Goal: Task Accomplishment & Management: Complete application form

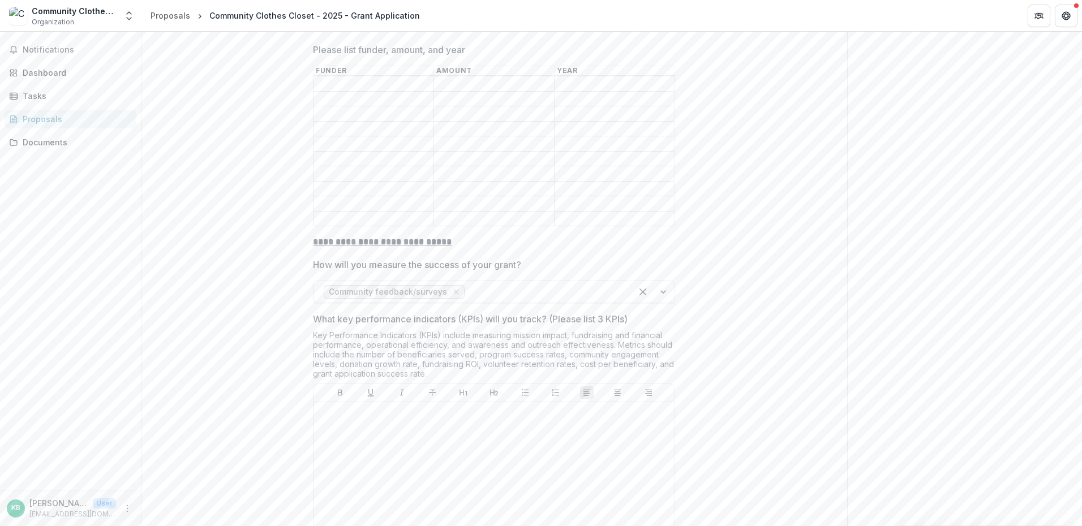
scroll to position [2528, 0]
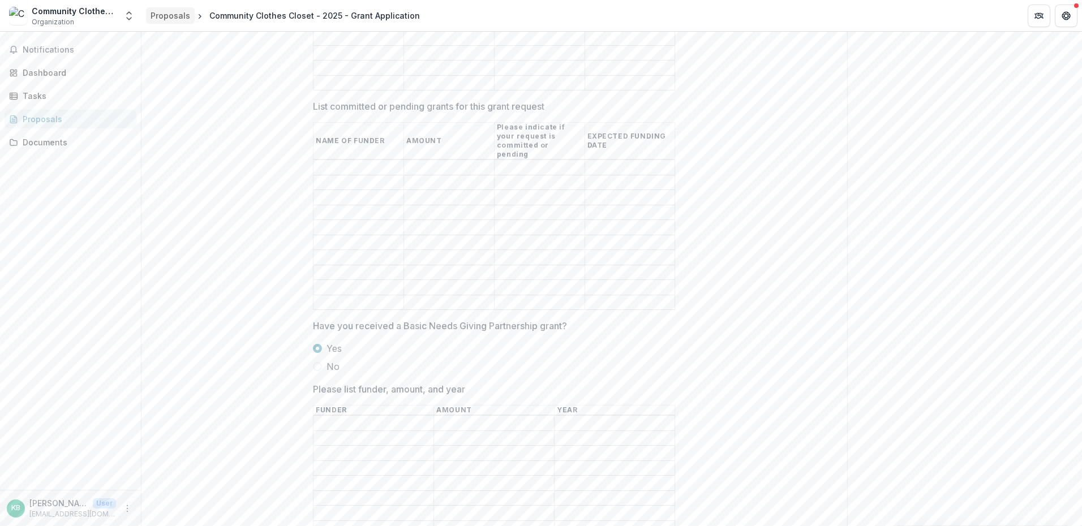
click at [179, 21] on div "Proposals" at bounding box center [170, 16] width 40 height 12
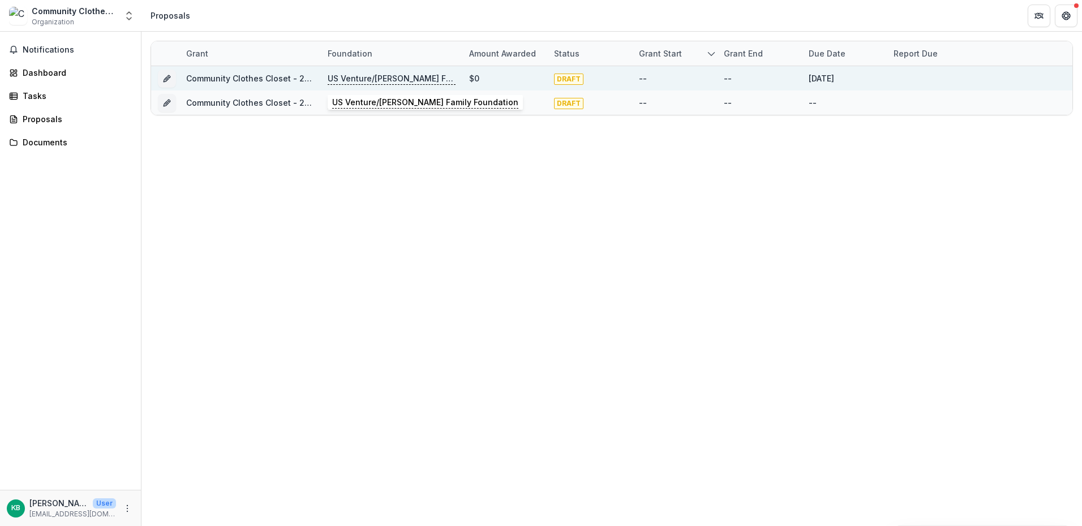
click at [348, 81] on p "US Venture/[PERSON_NAME] Family Foundation" at bounding box center [392, 78] width 128 height 12
click at [262, 80] on link "Community Clothes Closet - 2025 - Grant Application" at bounding box center [291, 79] width 210 height 10
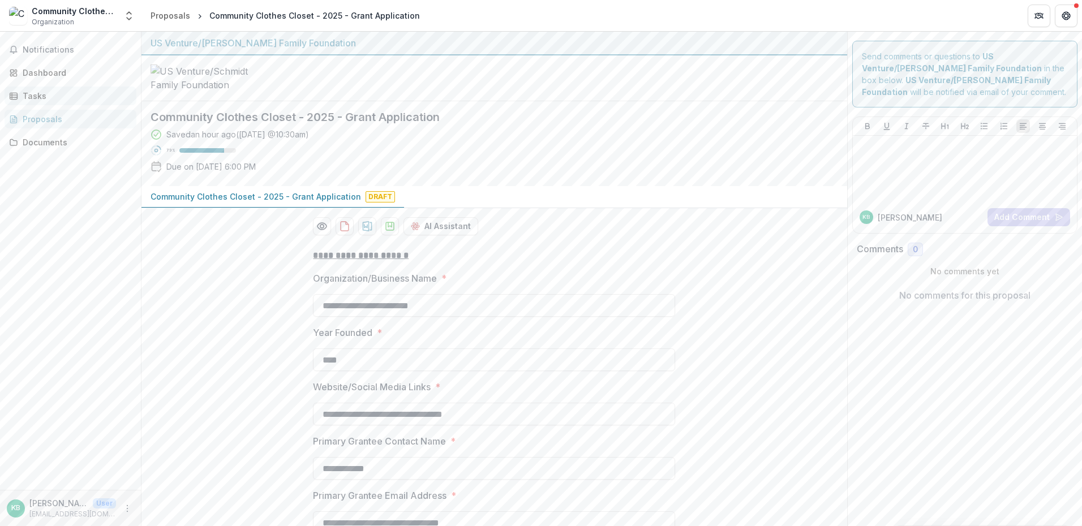
click at [44, 99] on div "Tasks" at bounding box center [75, 96] width 105 height 12
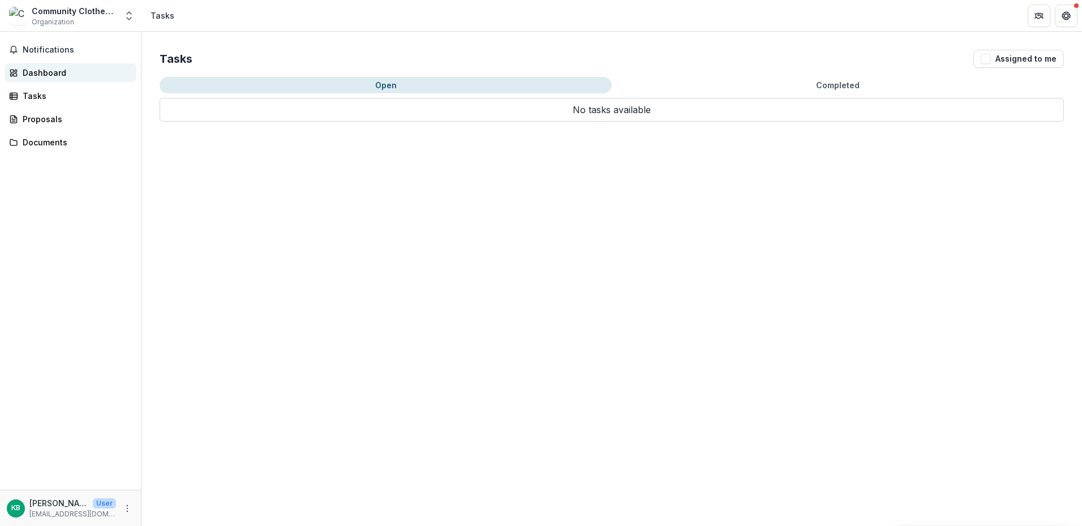
click at [43, 76] on div "Dashboard" at bounding box center [75, 73] width 105 height 12
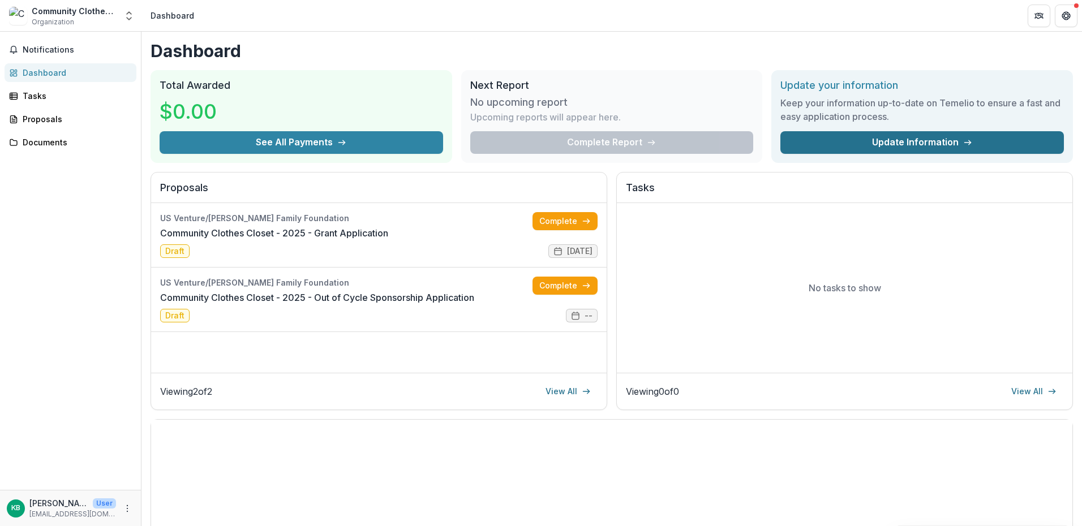
click at [841, 150] on link "Update Information" at bounding box center [921, 142] width 283 height 23
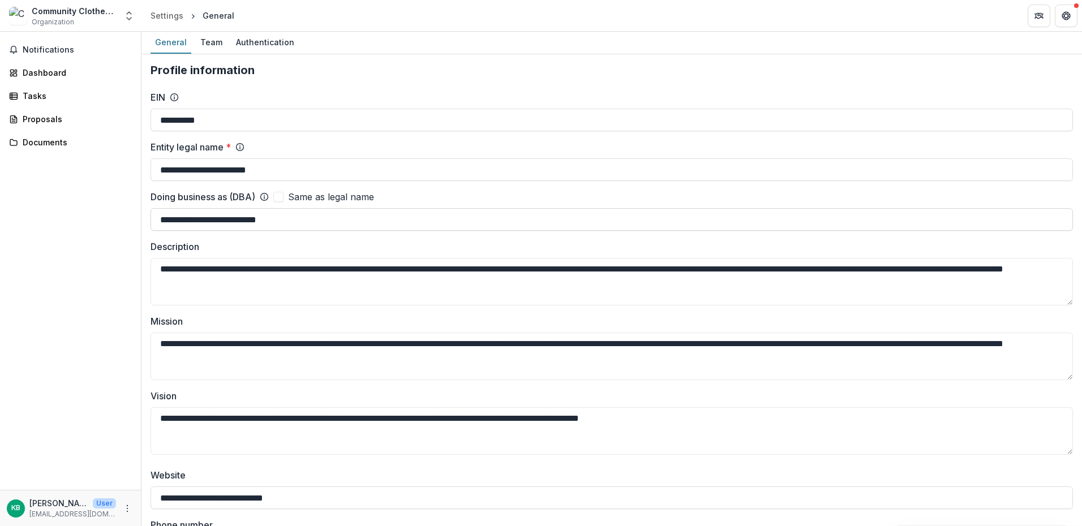
click at [398, 223] on input "**********" at bounding box center [611, 219] width 922 height 23
click at [74, 274] on div "Notifications Dashboard Tasks Proposals Documents" at bounding box center [70, 261] width 141 height 458
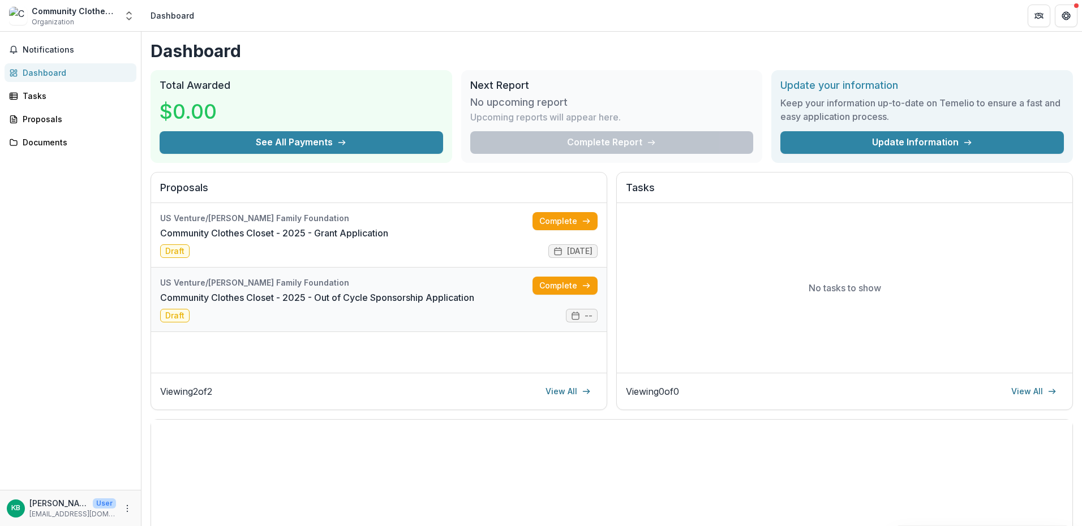
click at [434, 294] on link "Community Clothes Closet - 2025 - Out of Cycle Sponsorship Application" at bounding box center [317, 298] width 314 height 14
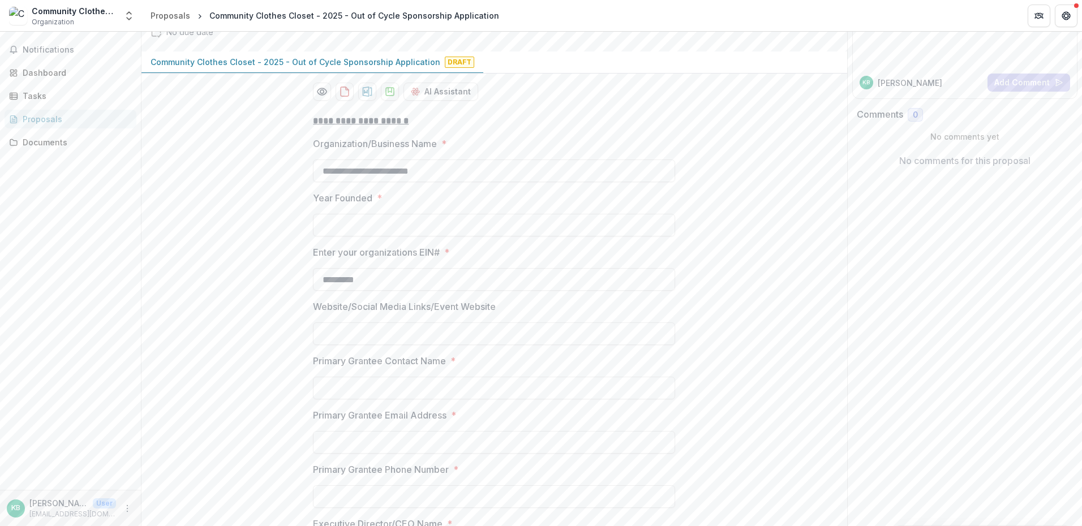
scroll to position [170, 0]
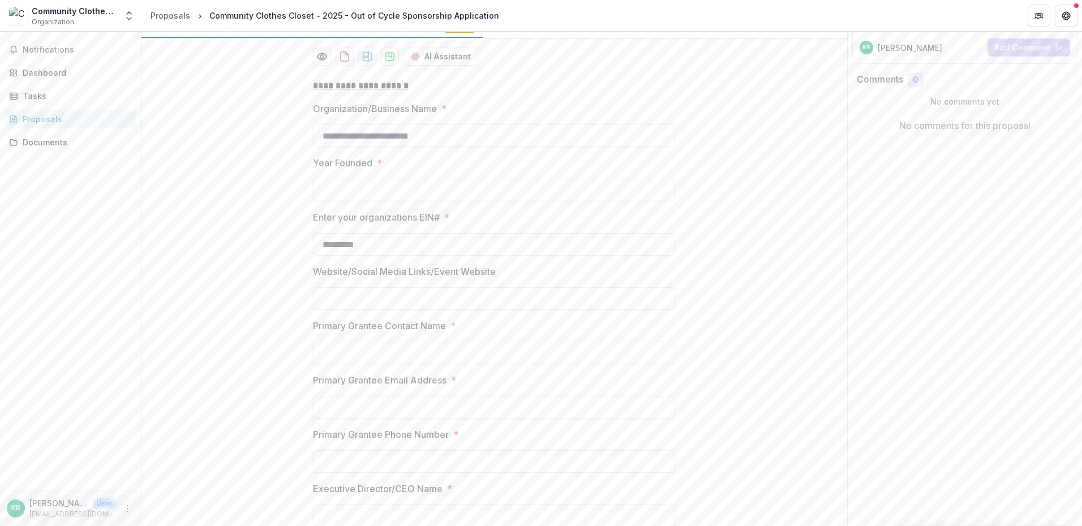
click at [410, 197] on input "Year Founded *" at bounding box center [494, 190] width 362 height 23
type input "****"
click at [394, 310] on input "Website/Social Media Links/Event Website" at bounding box center [494, 298] width 362 height 23
paste input "**********"
type input "**********"
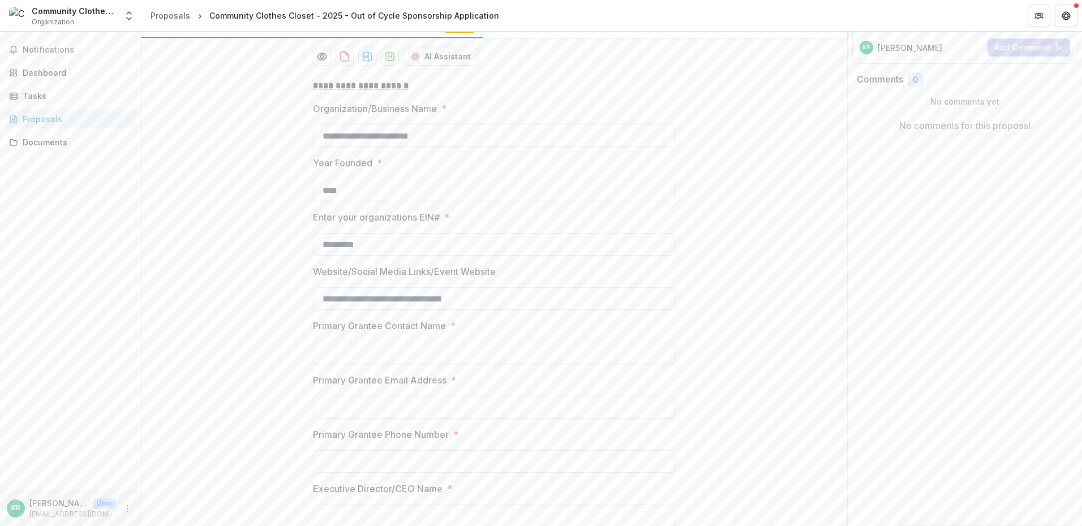
click at [360, 364] on input "Primary Grantee Contact Name *" at bounding box center [494, 353] width 362 height 23
type input "**********"
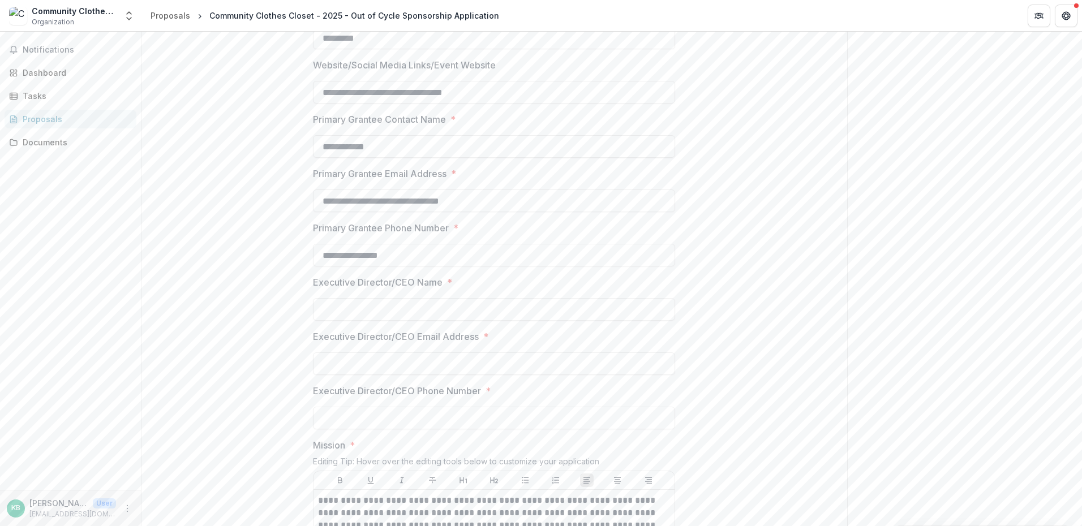
scroll to position [396, 0]
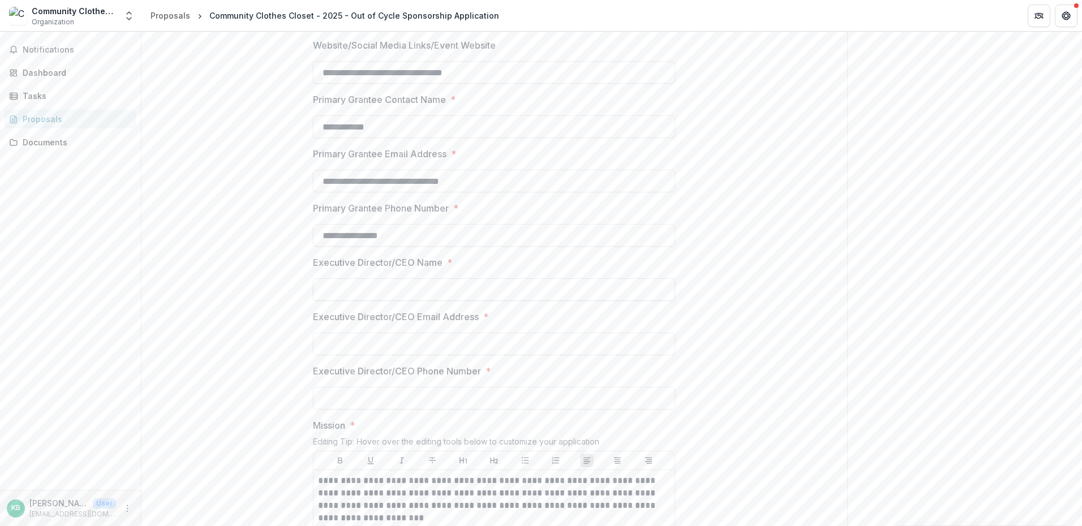
click at [393, 298] on input "Executive Director/CEO Name *" at bounding box center [494, 289] width 362 height 23
type input "**********"
type input "**"
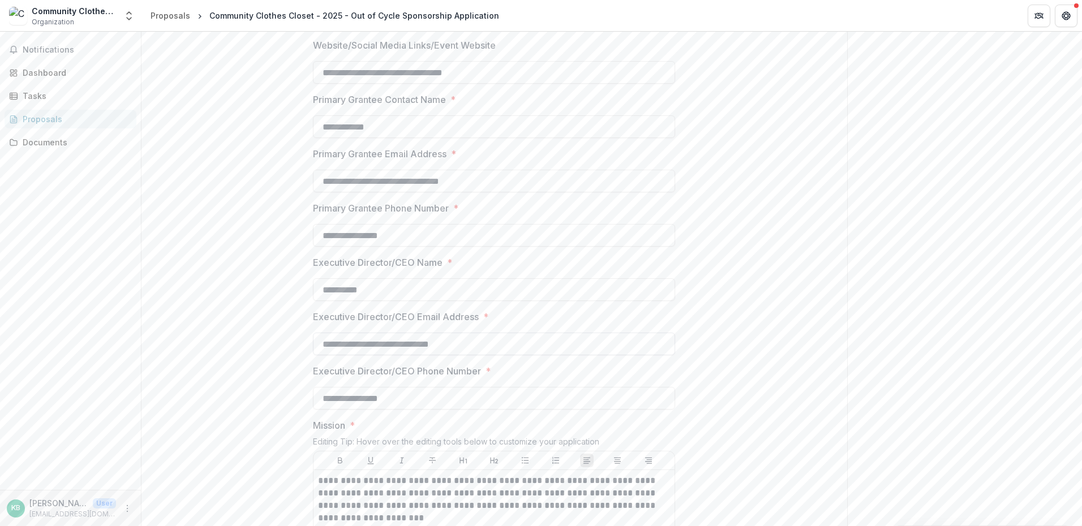
type input "**********"
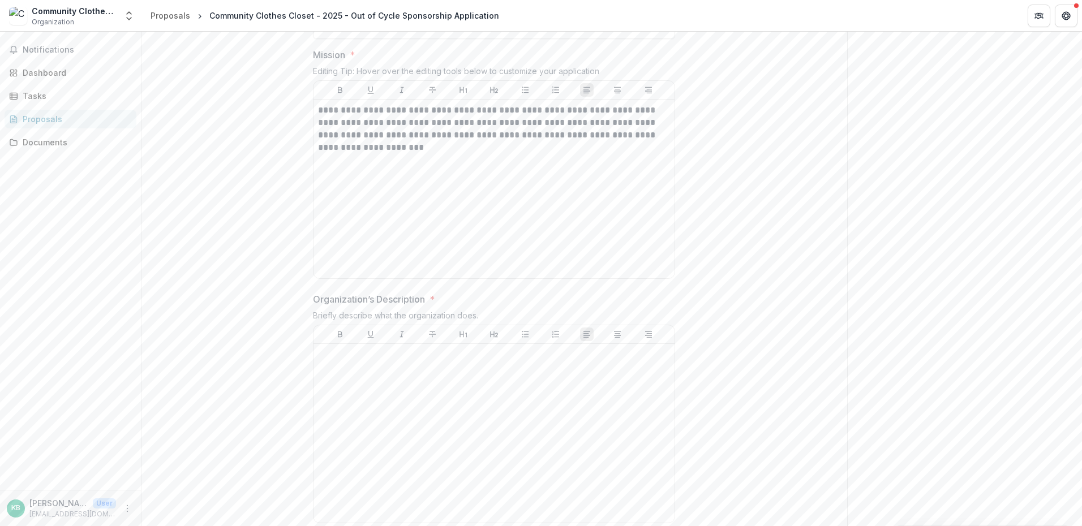
scroll to position [792, 0]
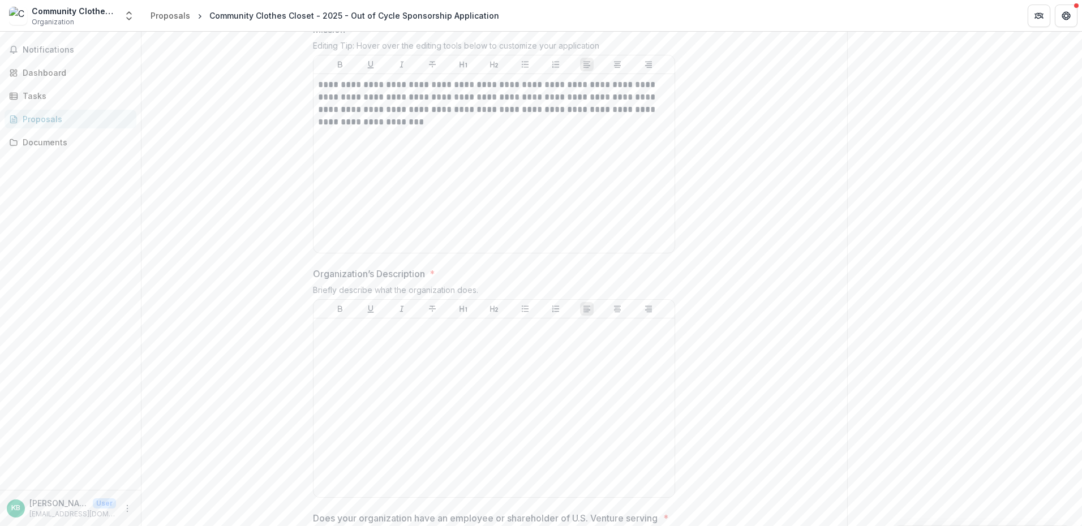
drag, startPoint x: 469, startPoint y: 313, endPoint x: 467, endPoint y: 306, distance: 7.7
click at [469, 313] on div at bounding box center [493, 309] width 361 height 19
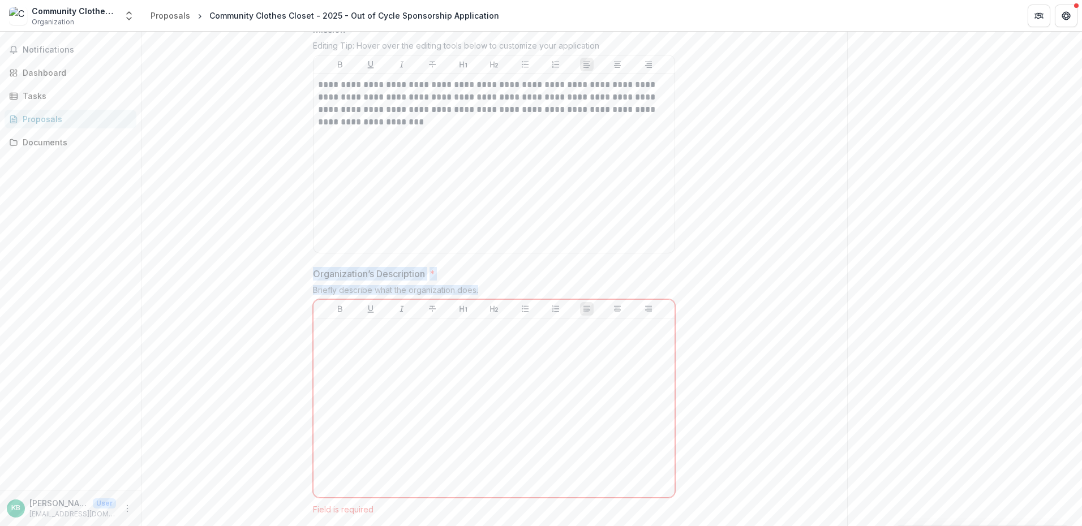
drag, startPoint x: 478, startPoint y: 299, endPoint x: 313, endPoint y: 286, distance: 165.8
click at [313, 286] on div "Organization’s Description * Briefly describe what the organization does. Field…" at bounding box center [494, 390] width 362 height 247
copy div "Organization’s Description * Briefly describe what the organization does."
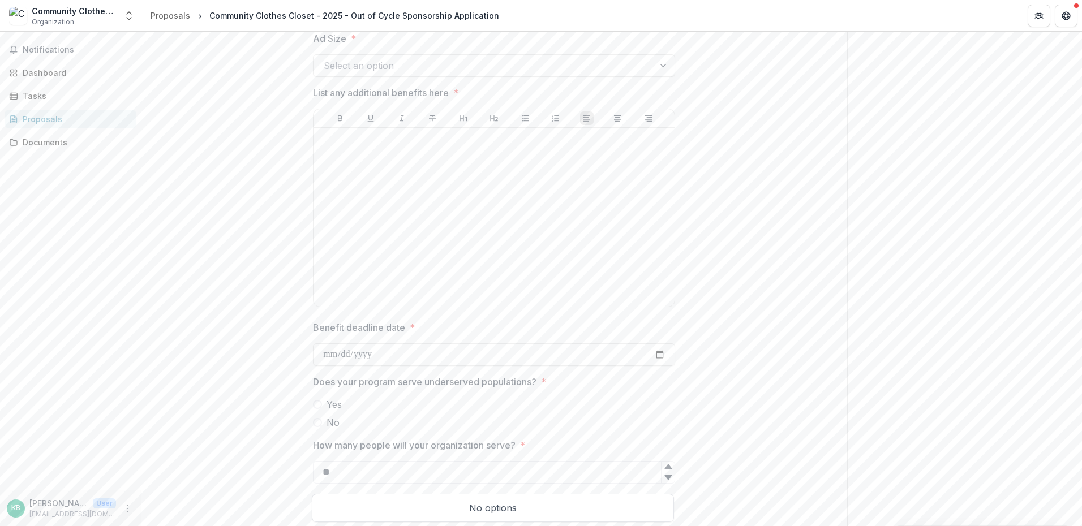
scroll to position [2433, 0]
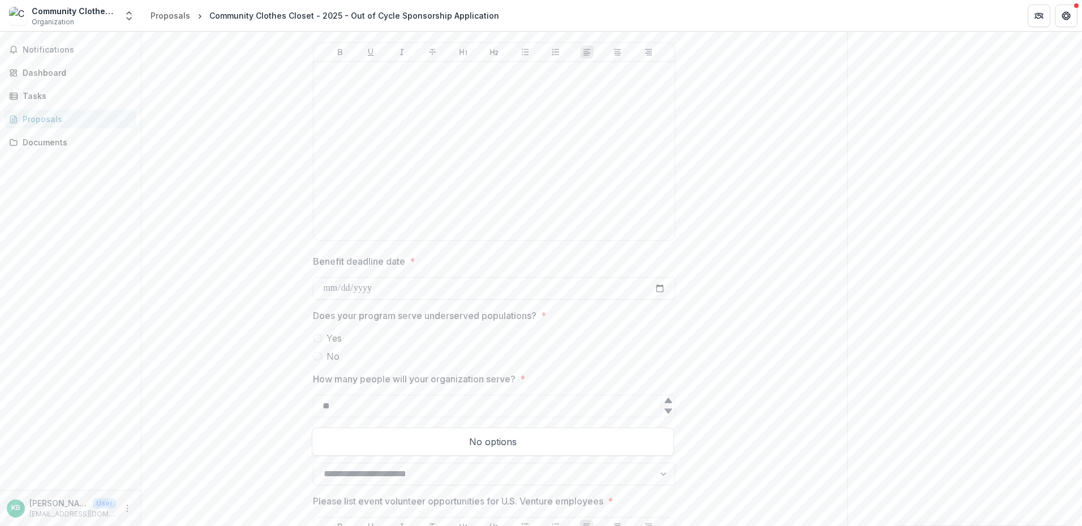
click at [316, 334] on span at bounding box center [317, 338] width 9 height 9
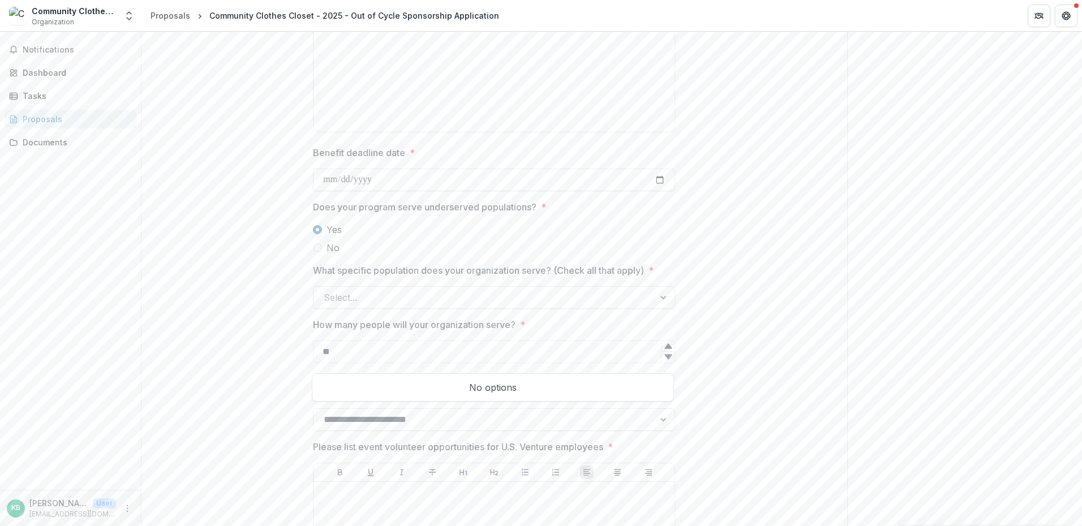
scroll to position [2546, 0]
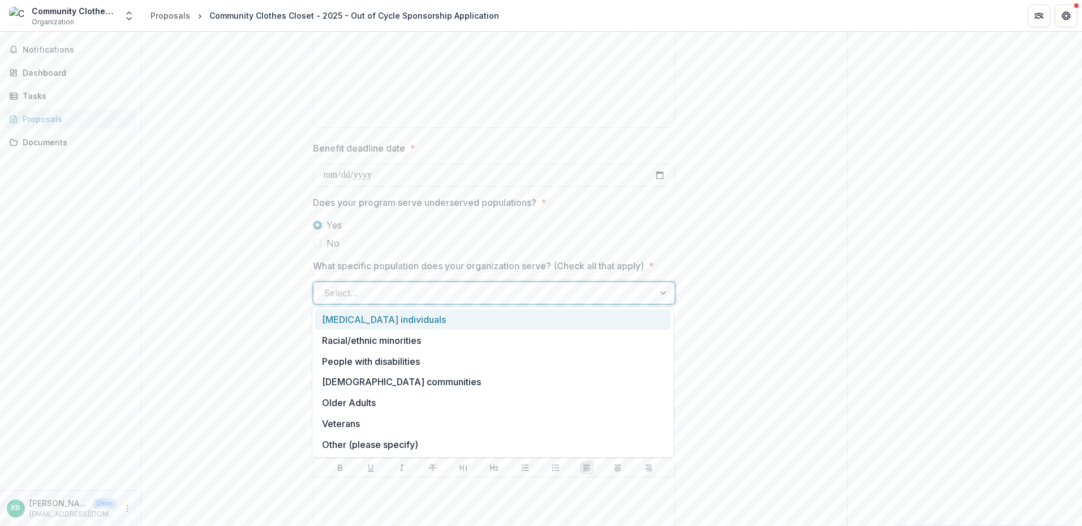
click at [434, 292] on div at bounding box center [484, 293] width 320 height 16
click at [418, 321] on div "[MEDICAL_DATA] individuals" at bounding box center [493, 319] width 356 height 21
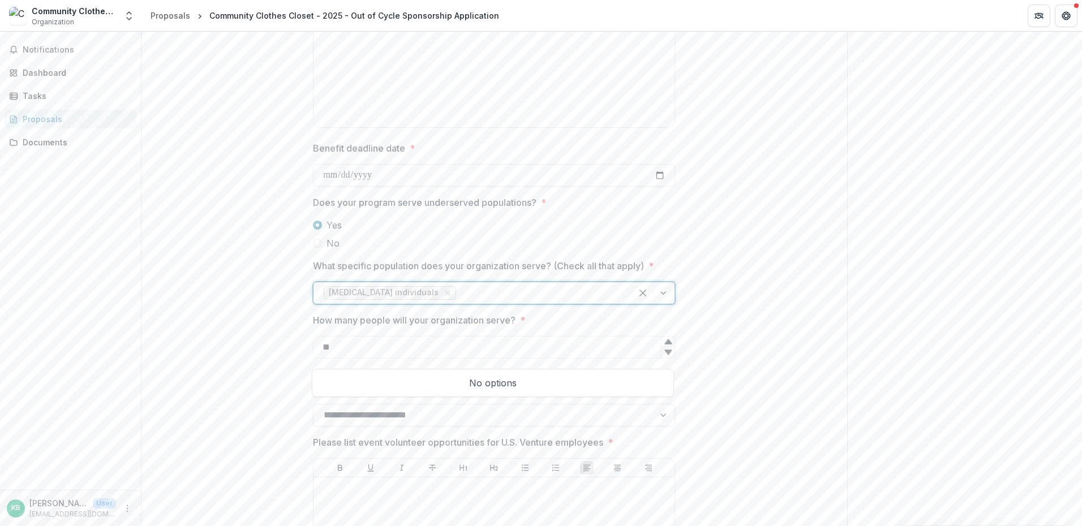
click at [543, 293] on div at bounding box center [539, 293] width 163 height 16
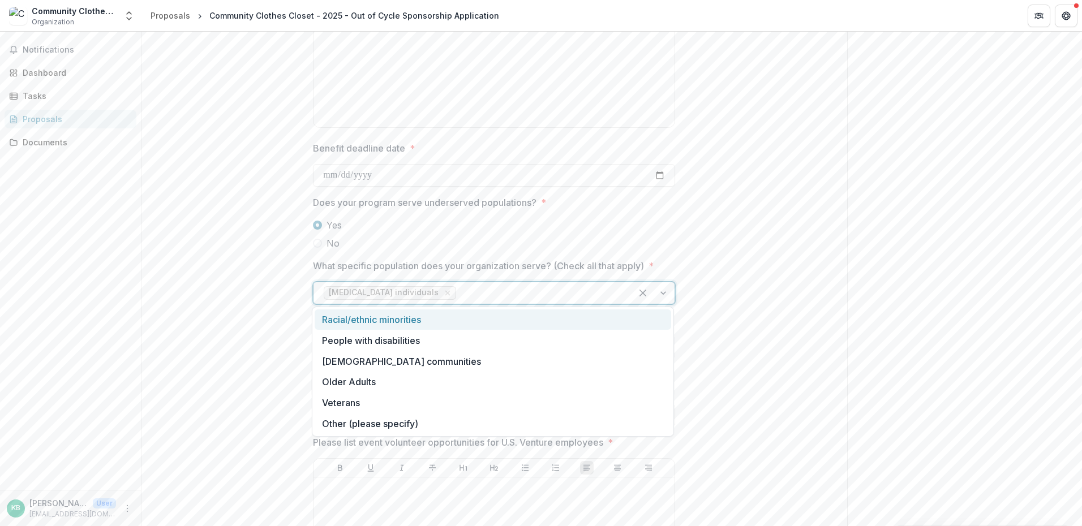
click at [475, 324] on div "Racial/ethnic minorities" at bounding box center [493, 319] width 356 height 21
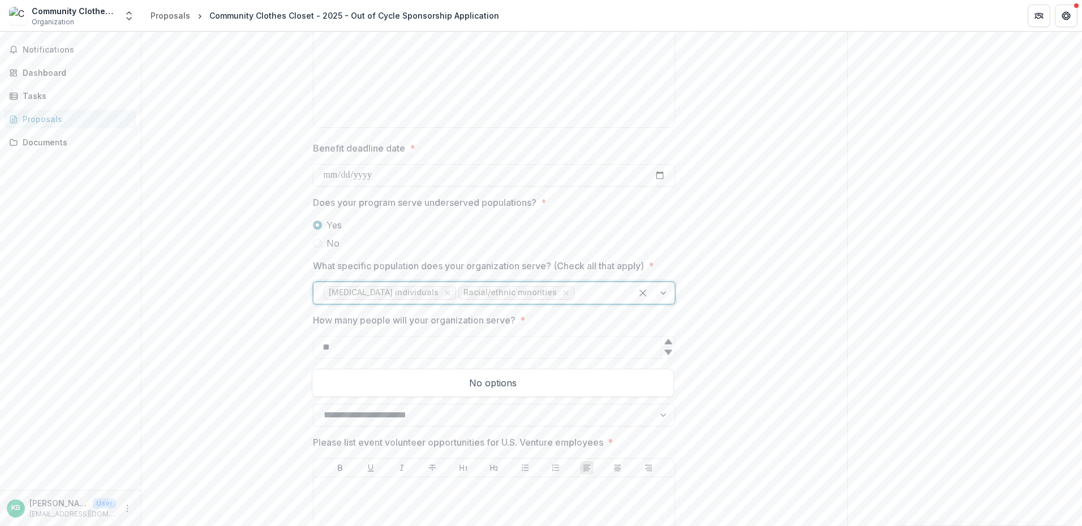
click at [598, 291] on div at bounding box center [598, 293] width 45 height 16
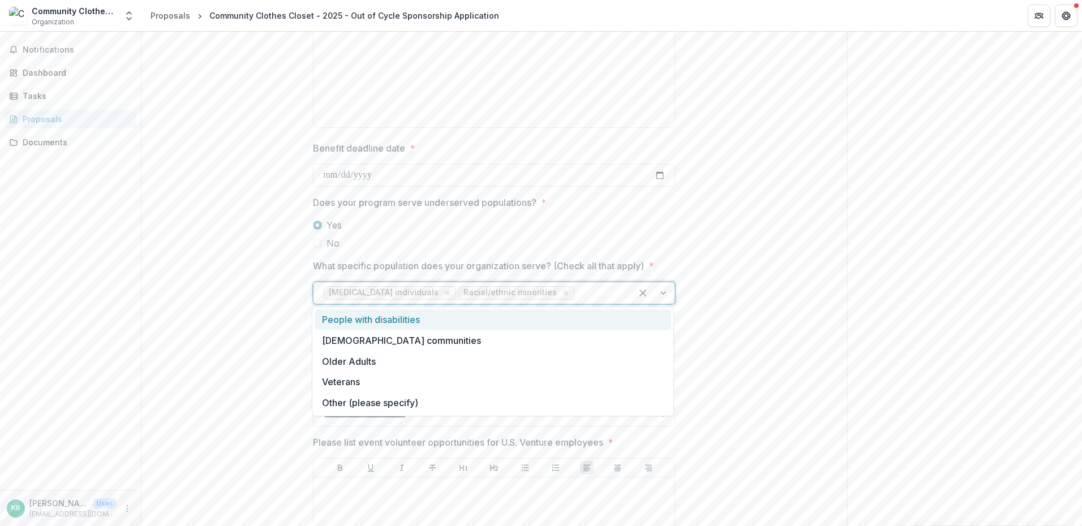
click at [437, 325] on div "People with disabilities" at bounding box center [493, 319] width 356 height 21
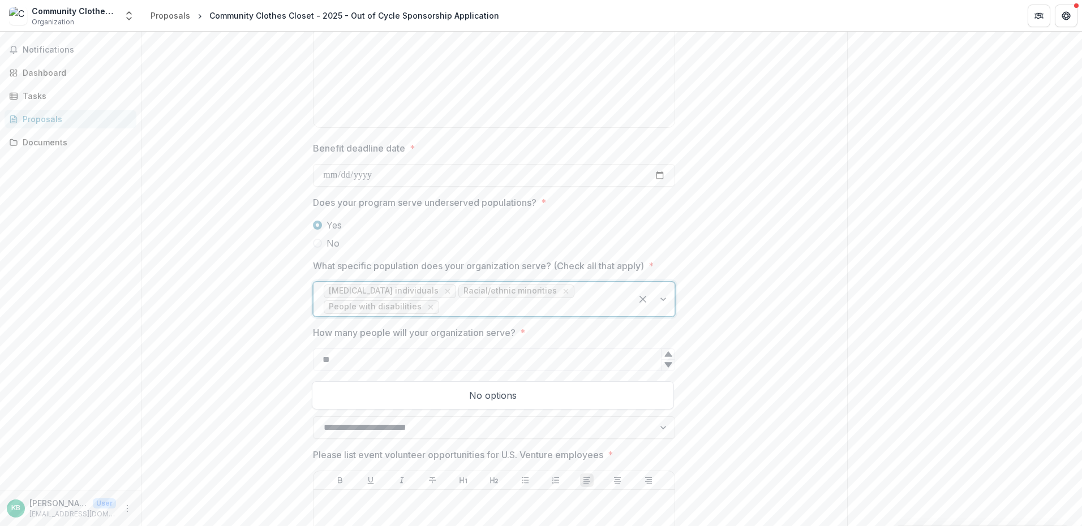
click at [555, 305] on div at bounding box center [531, 307] width 180 height 16
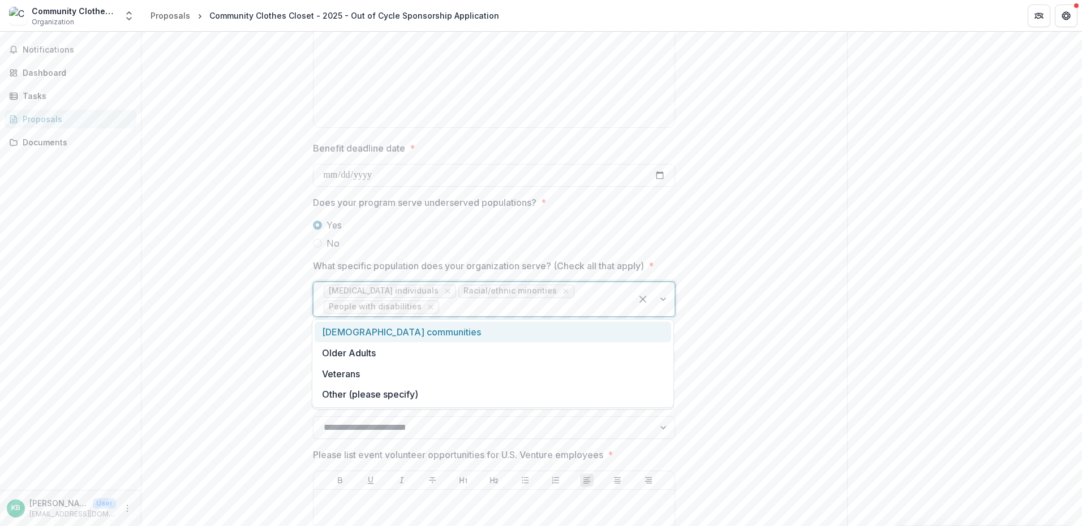
click at [426, 339] on div "[DEMOGRAPHIC_DATA] communities" at bounding box center [493, 332] width 356 height 21
click at [606, 299] on div at bounding box center [613, 307] width 15 height 16
click at [421, 333] on div "Older Adults" at bounding box center [493, 332] width 356 height 21
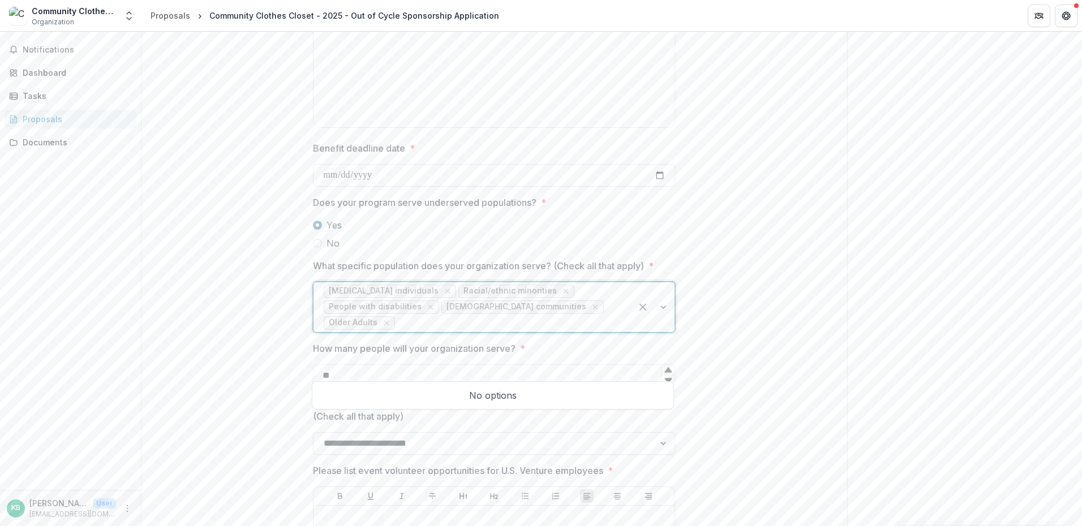
click at [627, 306] on div "[MEDICAL_DATA] individuals Racial/ethnic minorities People with disabilities [D…" at bounding box center [472, 307] width 318 height 50
click at [444, 339] on div "Veterans" at bounding box center [493, 332] width 356 height 21
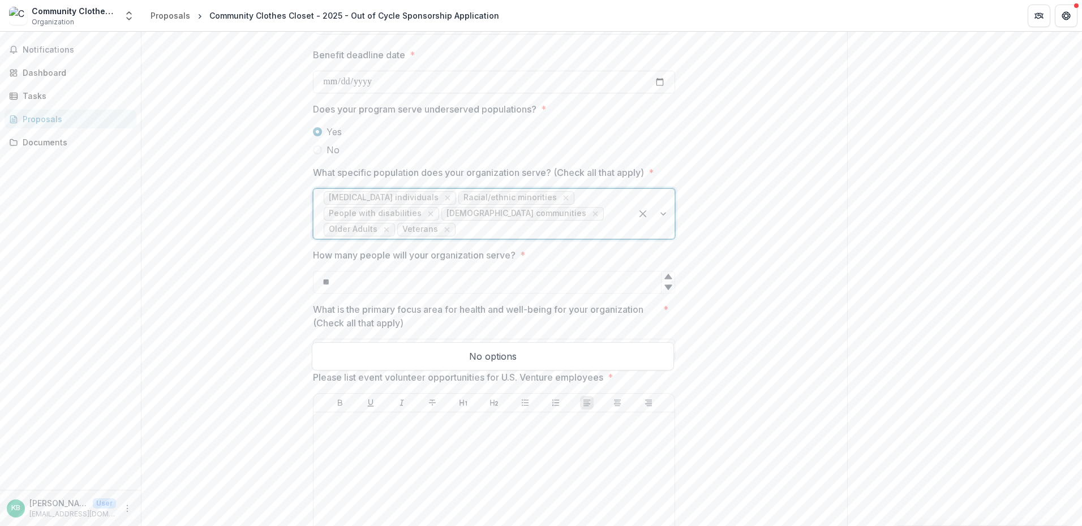
scroll to position [2659, 0]
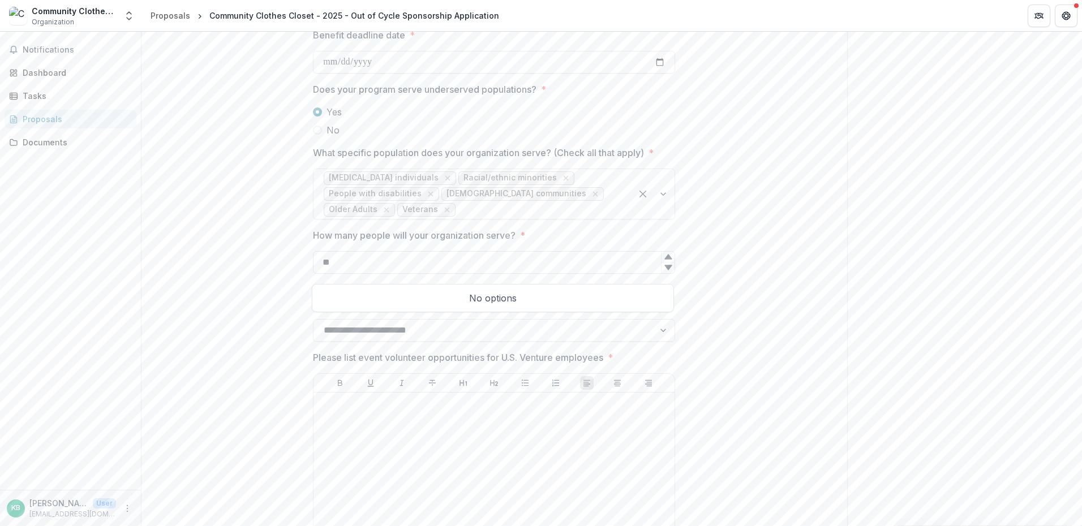
click at [420, 265] on input "**" at bounding box center [494, 262] width 362 height 23
click at [420, 264] on input "**" at bounding box center [494, 262] width 362 height 23
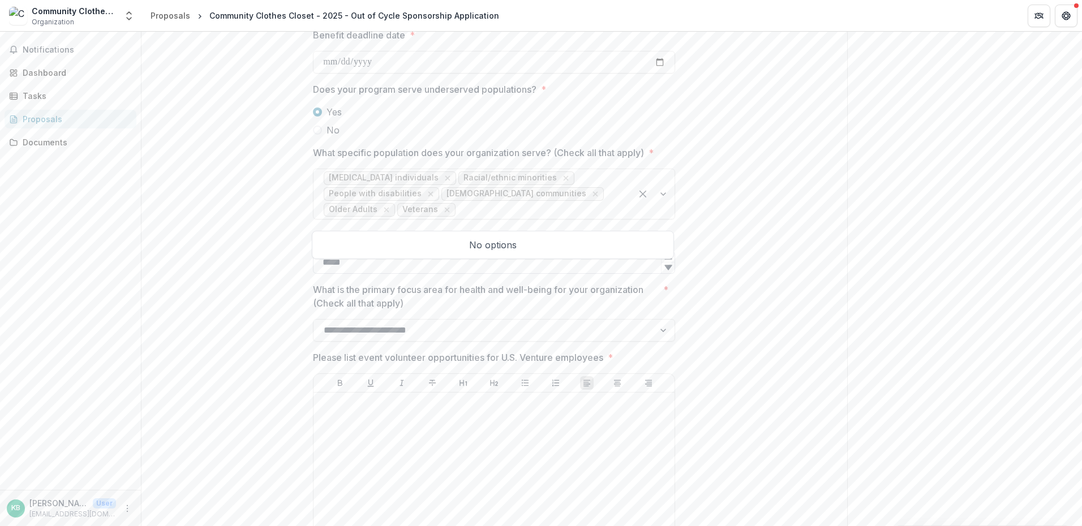
scroll to position [2772, 0]
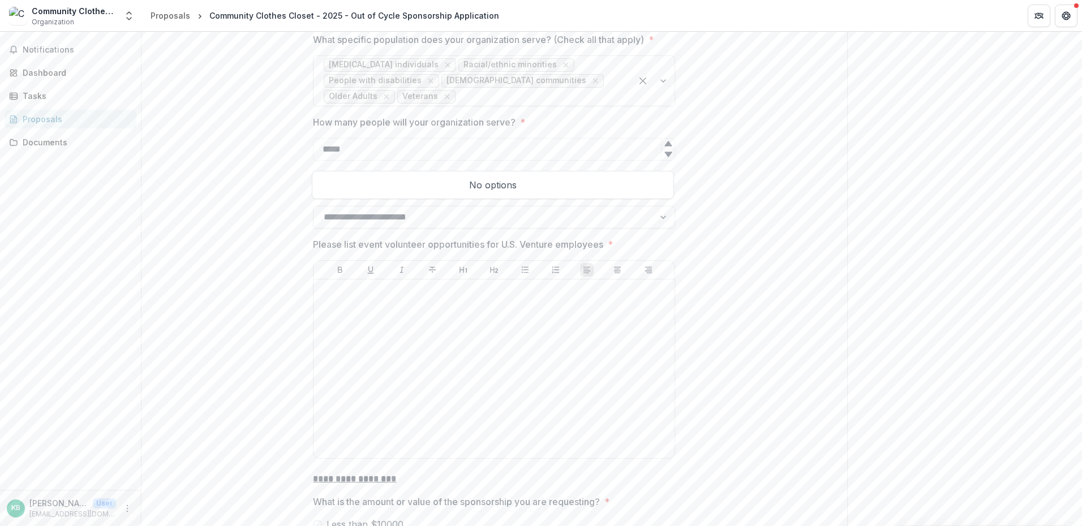
type input "*****"
drag, startPoint x: 608, startPoint y: 241, endPoint x: 312, endPoint y: 236, distance: 296.5
click at [313, 238] on span "Please list event volunteer opportunities for U.S. Venture employees *" at bounding box center [490, 245] width 355 height 14
click at [382, 238] on p "Please list event volunteer opportunities for U.S. Venture employees" at bounding box center [458, 245] width 290 height 14
click at [380, 245] on p "Please list event volunteer opportunities for U.S. Venture employees" at bounding box center [458, 245] width 290 height 14
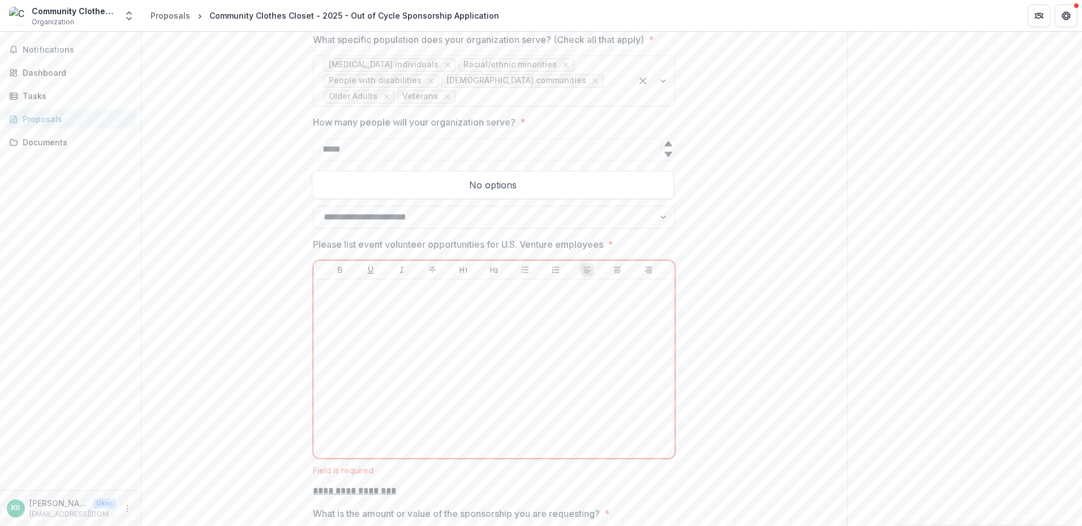
click at [380, 245] on p "Please list event volunteer opportunities for U.S. Venture employees" at bounding box center [458, 245] width 290 height 14
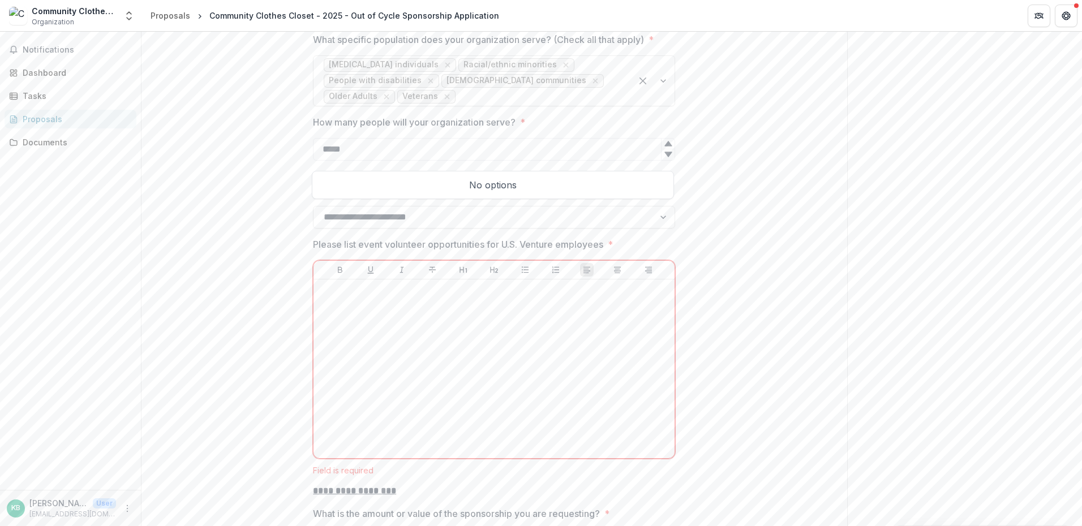
click at [380, 245] on p "Please list event volunteer opportunities for U.S. Venture employees" at bounding box center [458, 245] width 290 height 14
drag, startPoint x: 606, startPoint y: 242, endPoint x: 308, endPoint y: 246, distance: 298.2
copy p "Please list event volunteer opportunities for U.S. Venture employees"
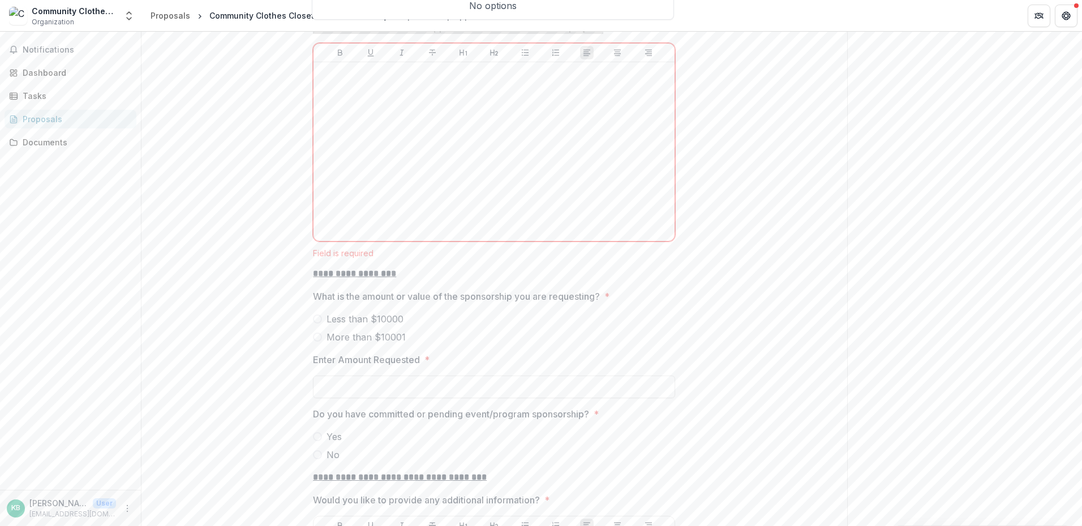
scroll to position [2998, 0]
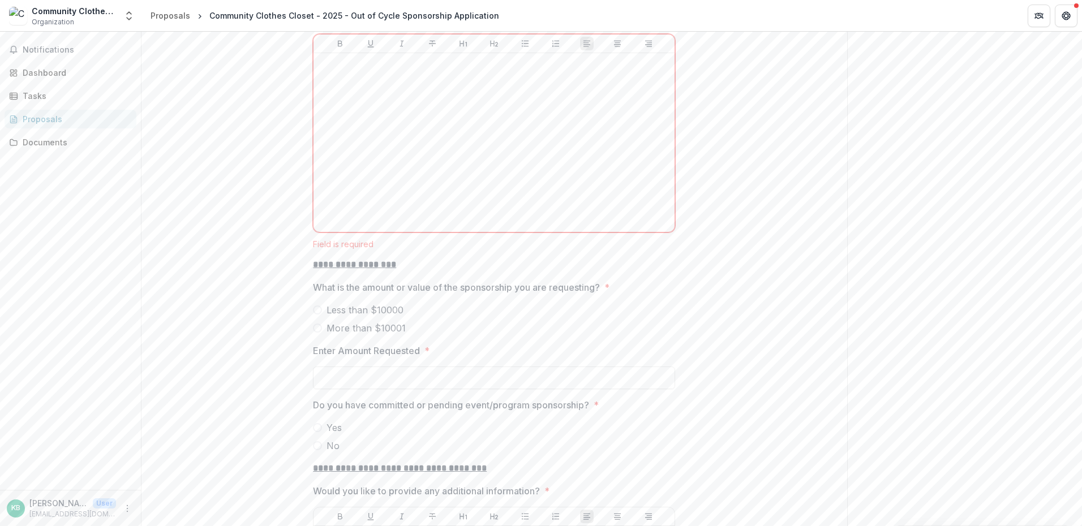
click at [319, 326] on span at bounding box center [317, 328] width 9 height 9
click at [359, 374] on input "Enter Amount Requested *" at bounding box center [494, 378] width 362 height 23
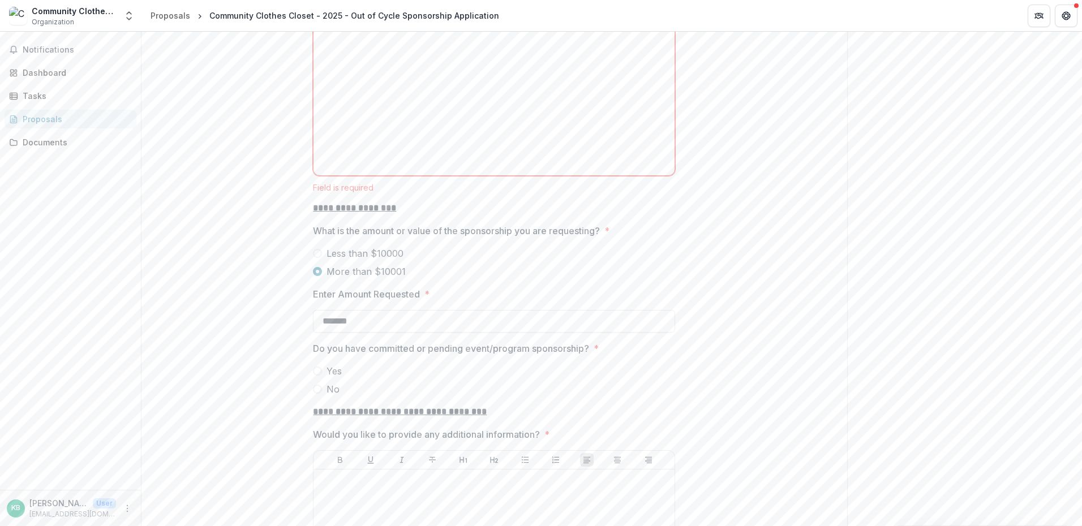
type input "*******"
drag, startPoint x: 604, startPoint y: 226, endPoint x: 312, endPoint y: 226, distance: 291.9
click at [313, 226] on span "What is the amount or value of the sponsorship you are requesting? *" at bounding box center [490, 231] width 355 height 14
copy p "What is the amount or value of the sponsorship you are requesting?"
drag, startPoint x: 423, startPoint y: 288, endPoint x: 312, endPoint y: 289, distance: 110.3
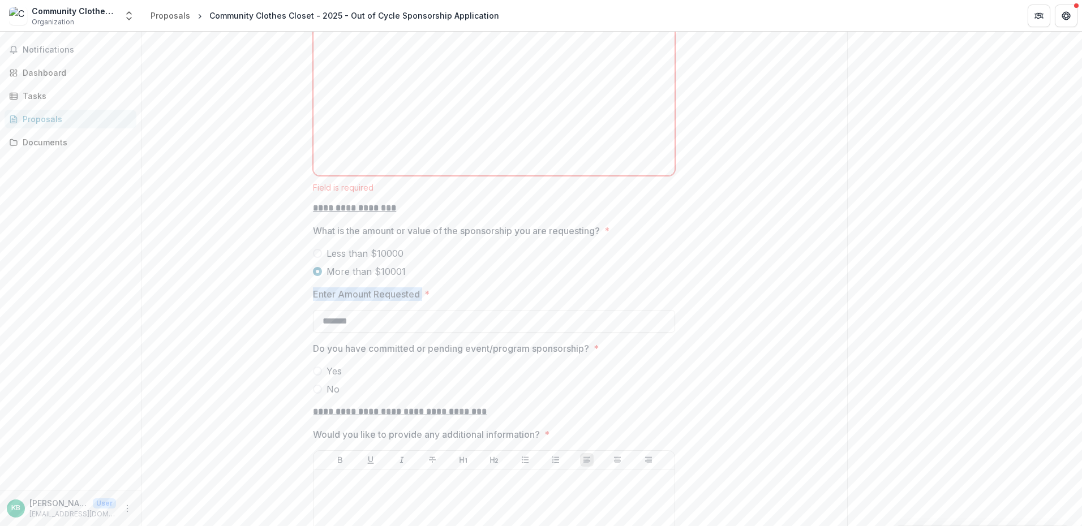
click at [313, 289] on label "Enter Amount Requested *" at bounding box center [490, 294] width 355 height 14
copy p "Enter Amount Requested"
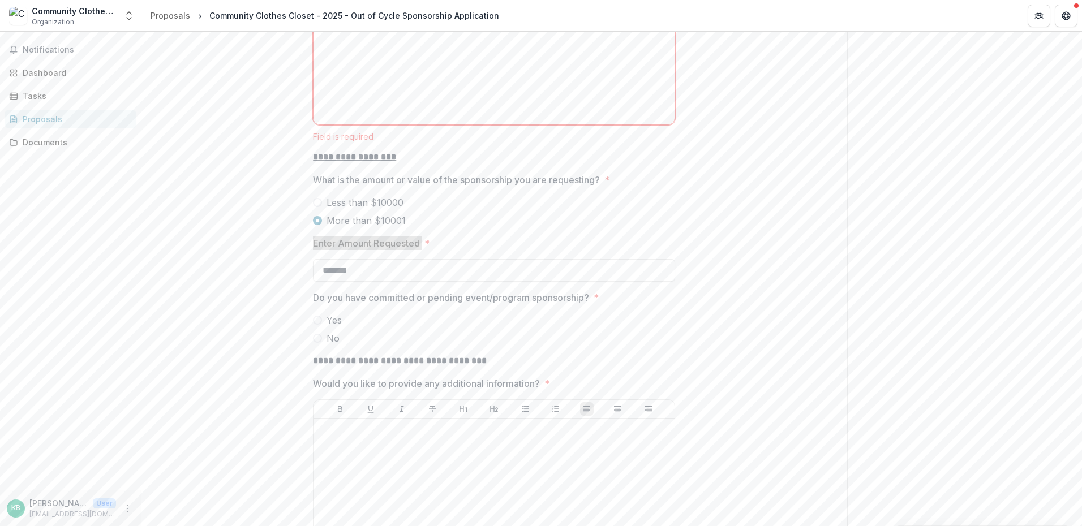
scroll to position [3168, 0]
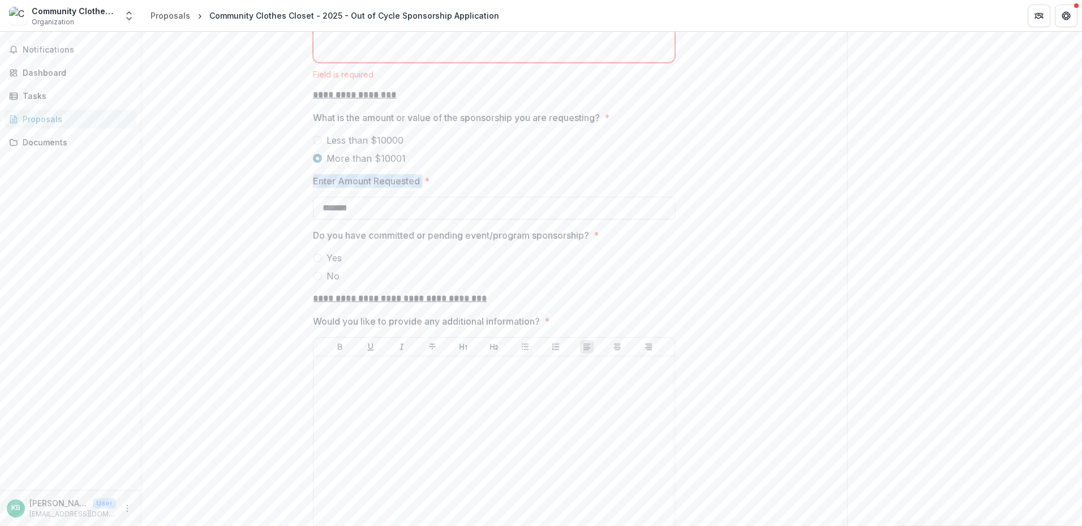
click at [317, 277] on span at bounding box center [317, 276] width 9 height 9
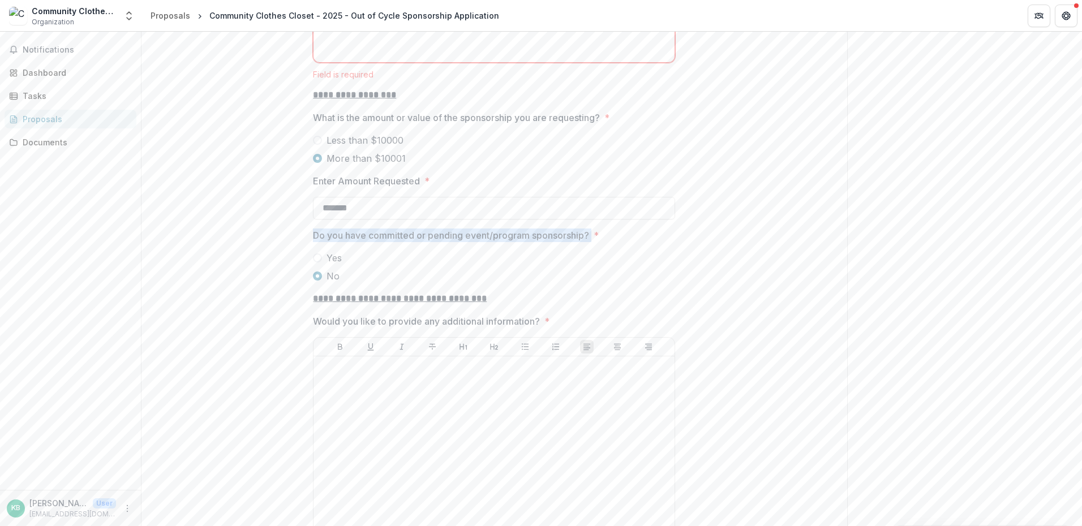
drag, startPoint x: 592, startPoint y: 233, endPoint x: 314, endPoint y: 224, distance: 278.5
copy p "Do you have committed or pending event/program sponsorship?"
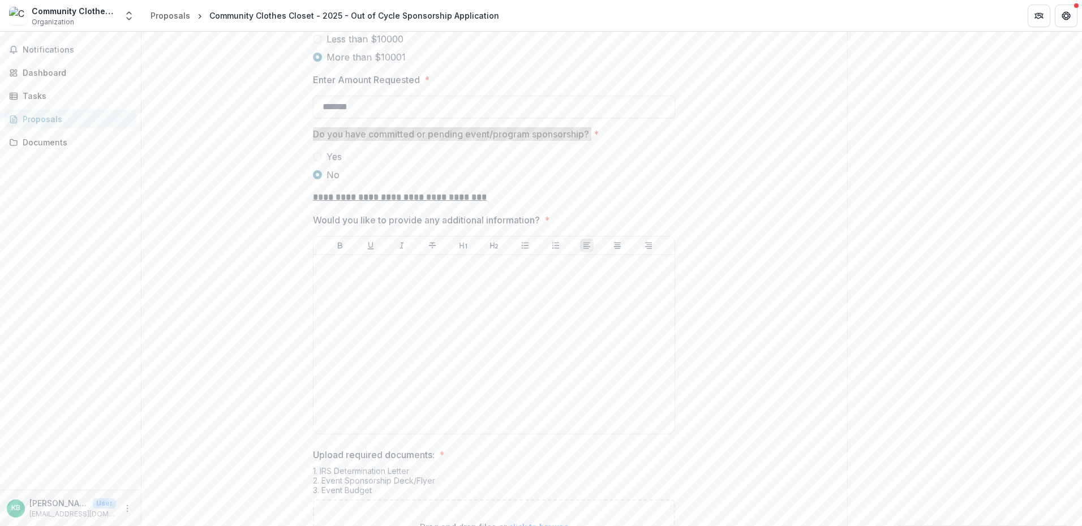
scroll to position [3281, 0]
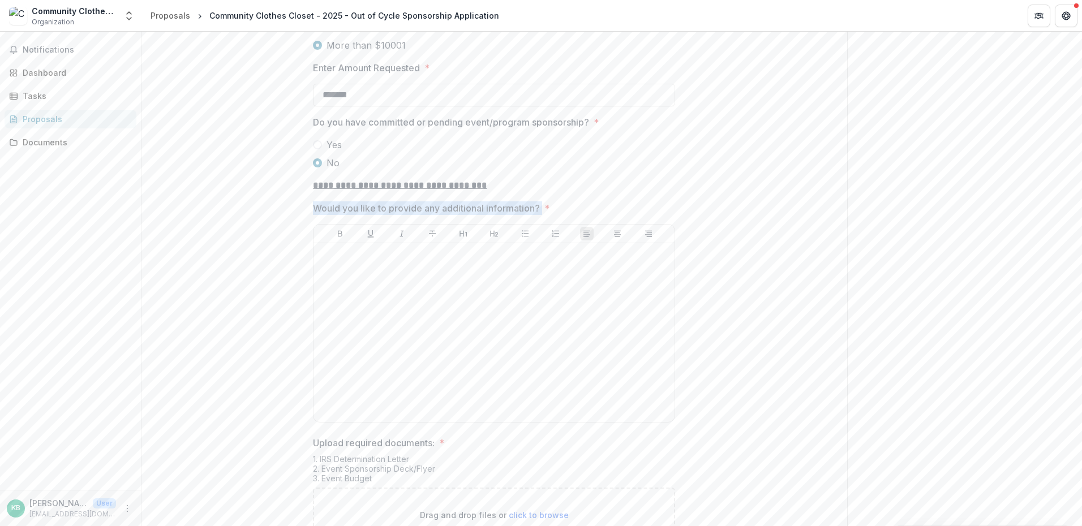
drag, startPoint x: 523, startPoint y: 206, endPoint x: 305, endPoint y: 209, distance: 217.8
copy p "Would you like to provide any additional information?"
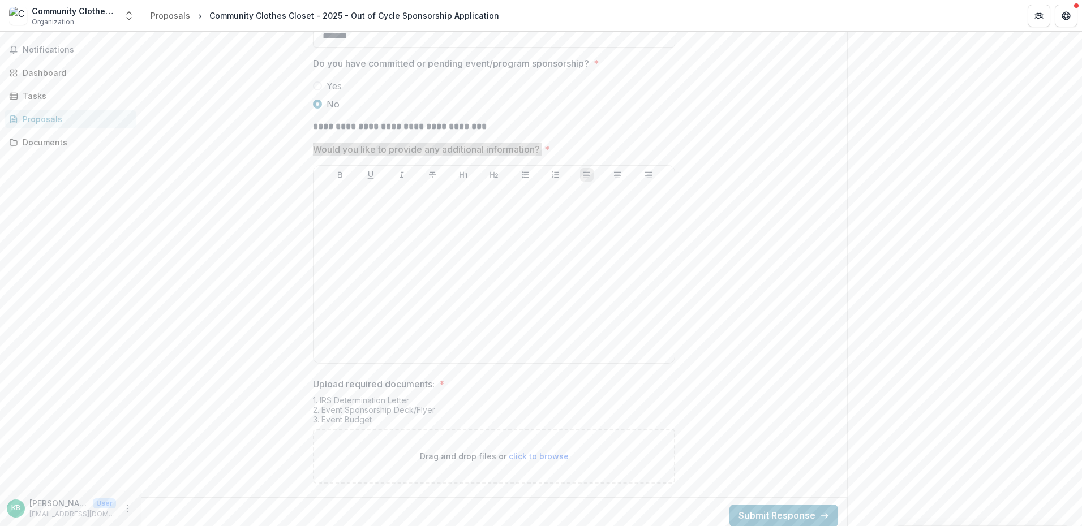
scroll to position [3346, 0]
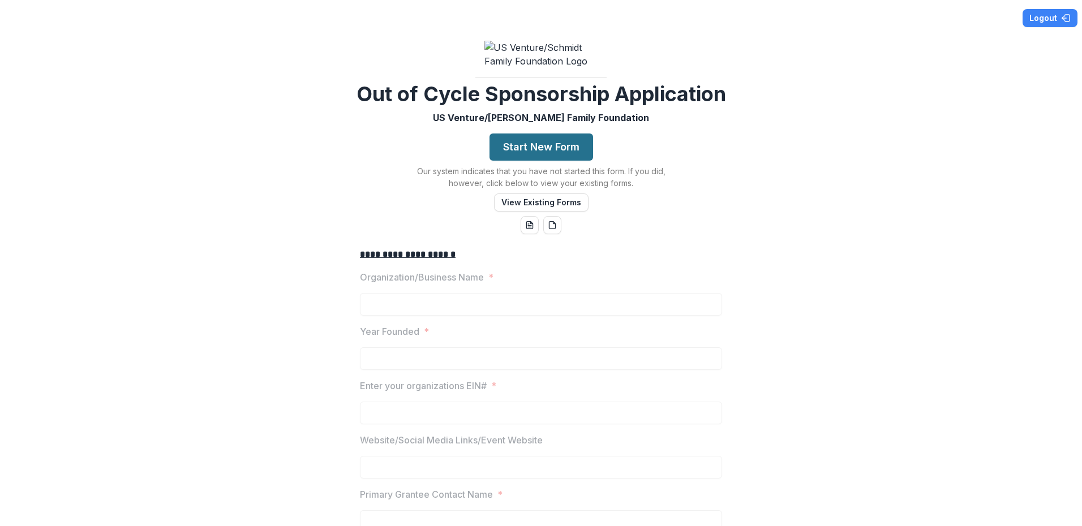
click at [537, 155] on button "Start New Form" at bounding box center [541, 147] width 104 height 27
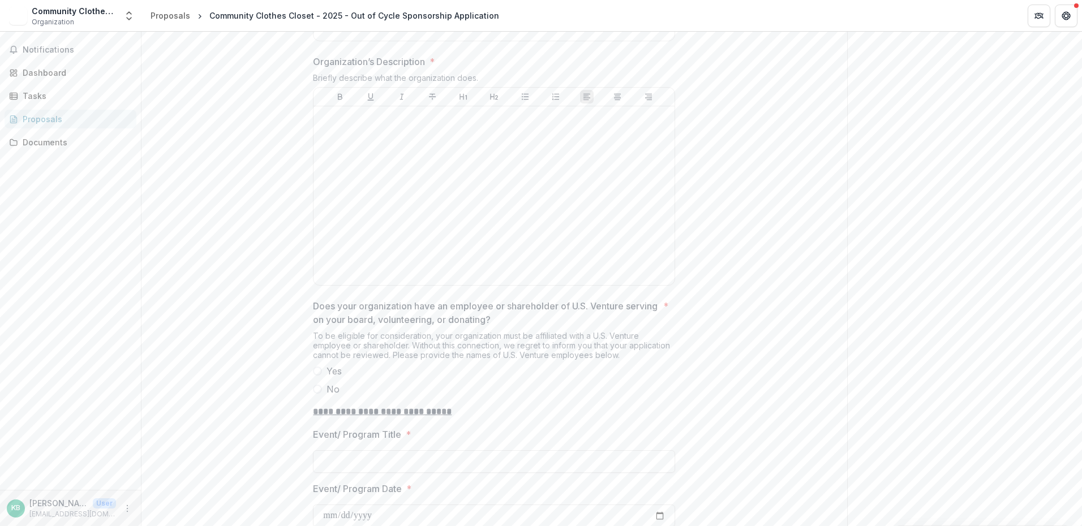
scroll to position [1018, 0]
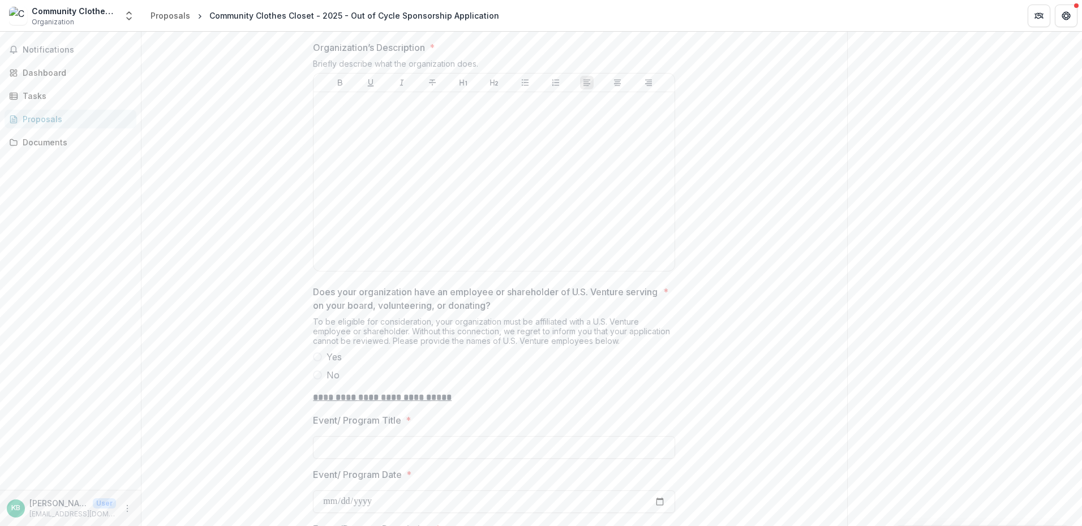
click at [317, 362] on span at bounding box center [317, 356] width 9 height 9
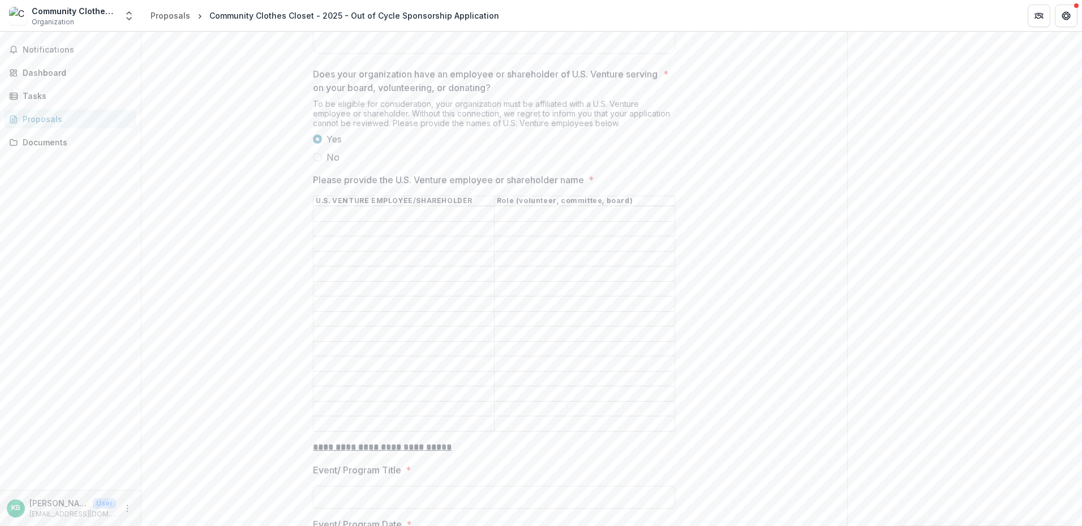
scroll to position [1245, 0]
click at [378, 211] on input "Please provide the U.S. Venture employee or shareholder name *" at bounding box center [403, 206] width 180 height 14
type input "**********"
click at [375, 223] on input "Please provide the U.S. Venture employee or shareholder name *" at bounding box center [403, 221] width 180 height 14
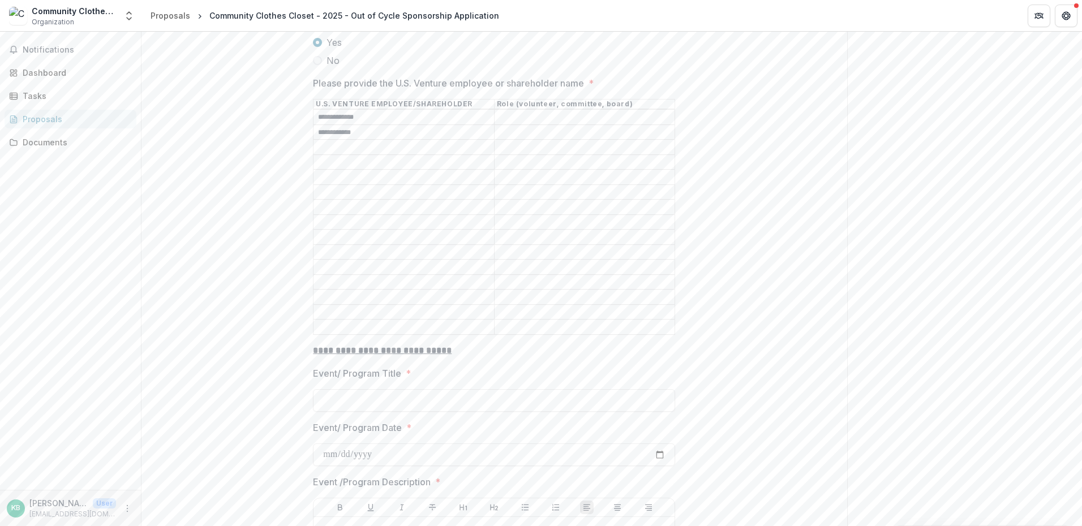
scroll to position [1358, 0]
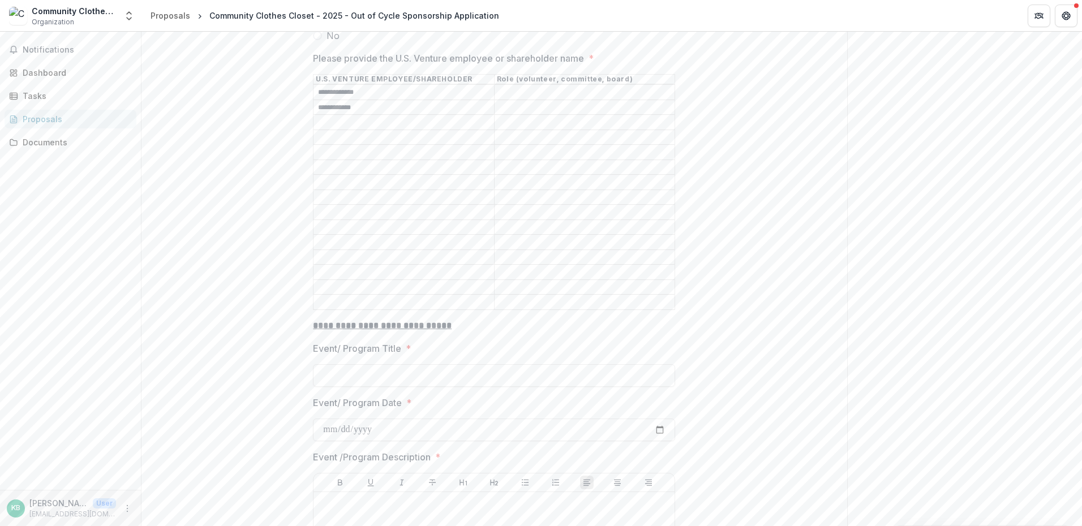
type input "**********"
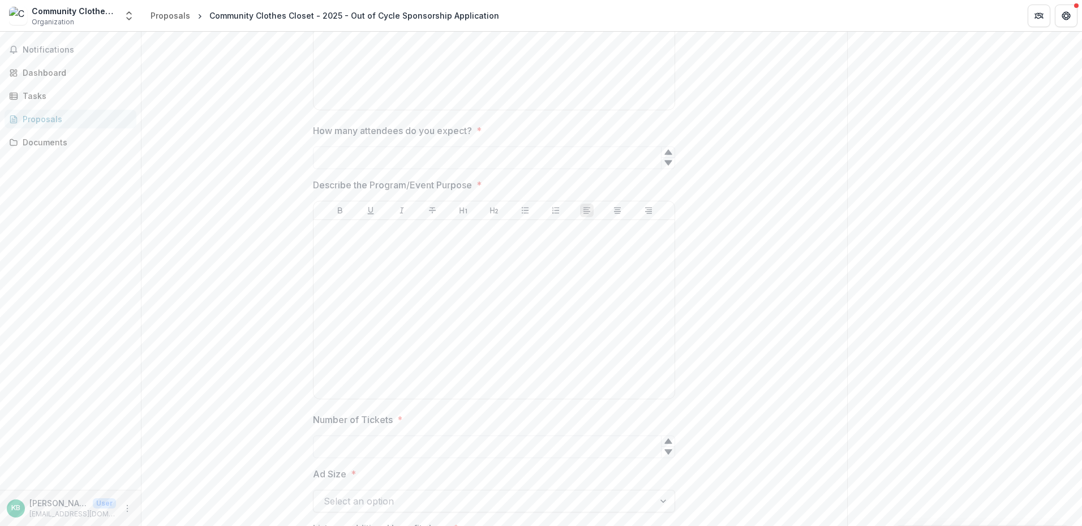
scroll to position [1938, 0]
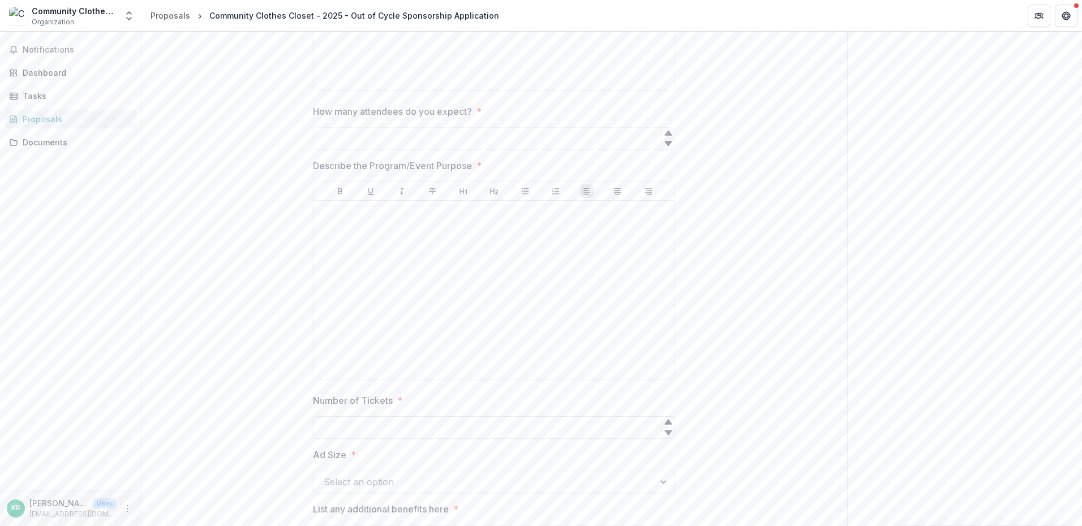
click at [384, 424] on input "Number of Tickets *" at bounding box center [494, 427] width 362 height 23
click at [617, 431] on input "Number of Tickets *" at bounding box center [494, 427] width 362 height 23
click at [667, 420] on icon at bounding box center [667, 421] width 7 height 5
type input "*"
click at [671, 433] on icon at bounding box center [668, 432] width 9 height 9
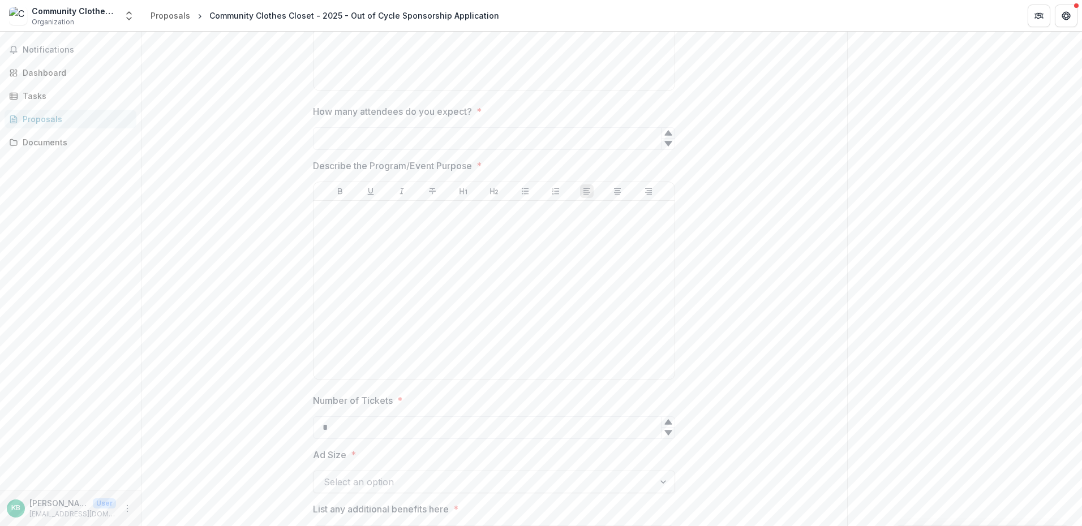
click at [773, 430] on div "**********" at bounding box center [493, 91] width 705 height 3579
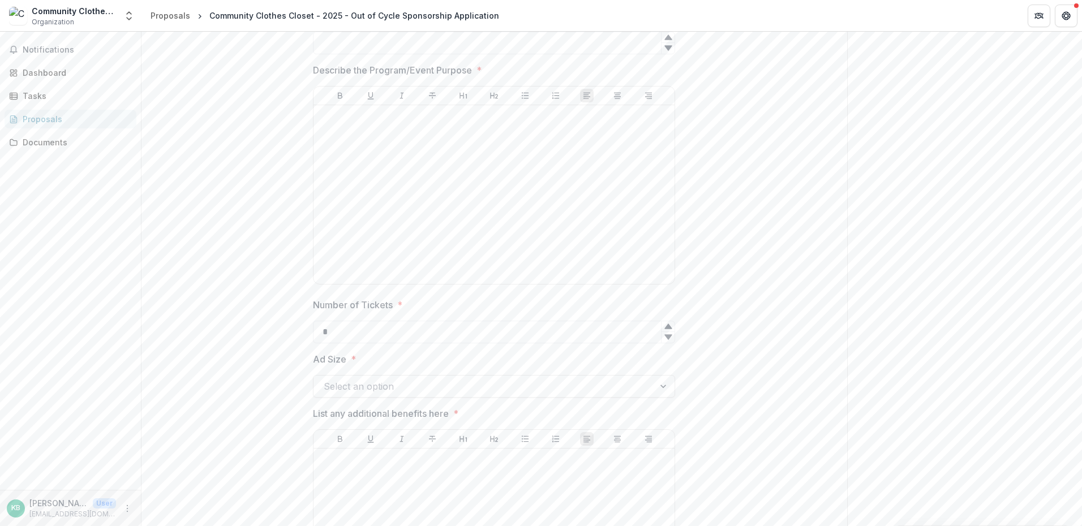
scroll to position [2051, 0]
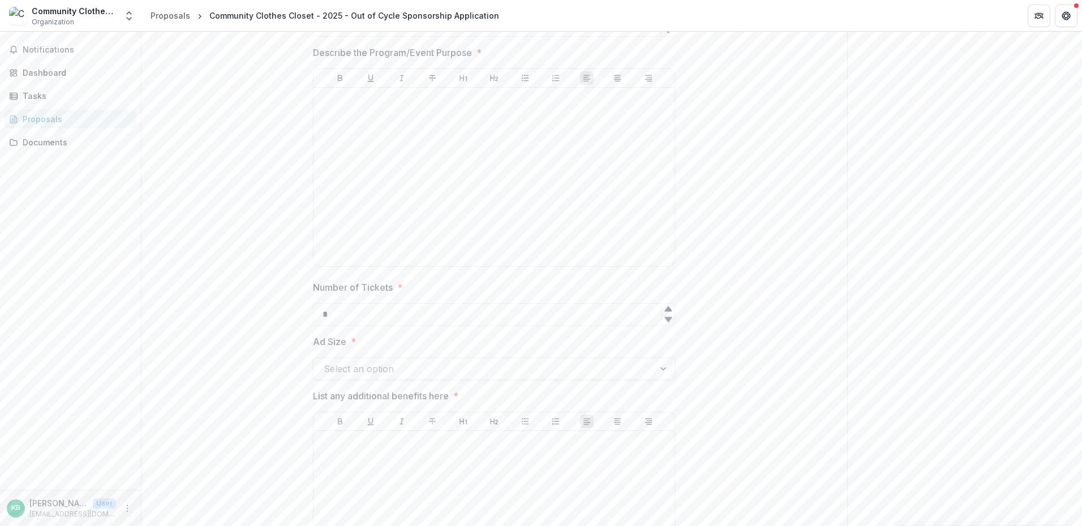
click at [664, 366] on div at bounding box center [664, 368] width 20 height 21
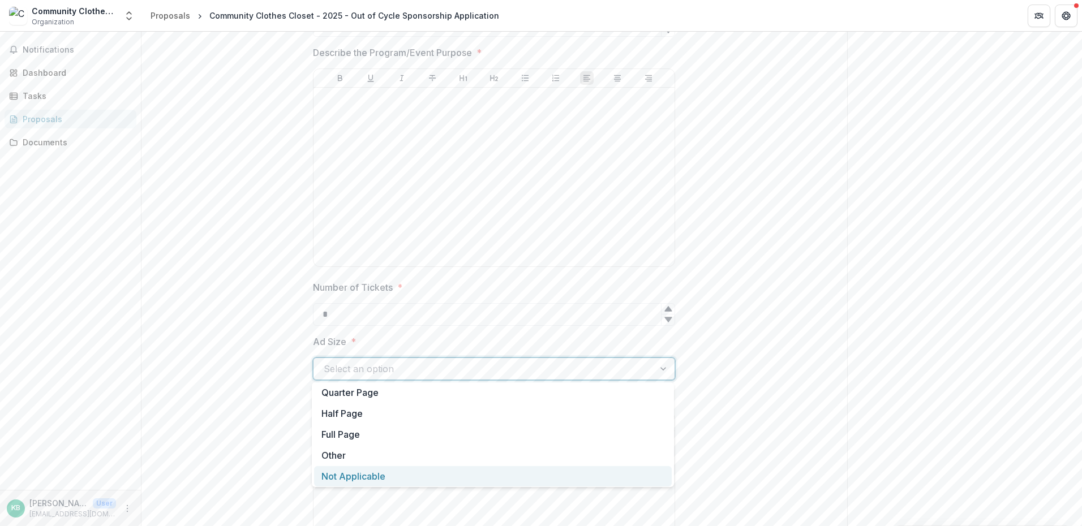
click at [332, 483] on div "Not Applicable" at bounding box center [493, 476] width 358 height 21
